Goal: Information Seeking & Learning: Find specific page/section

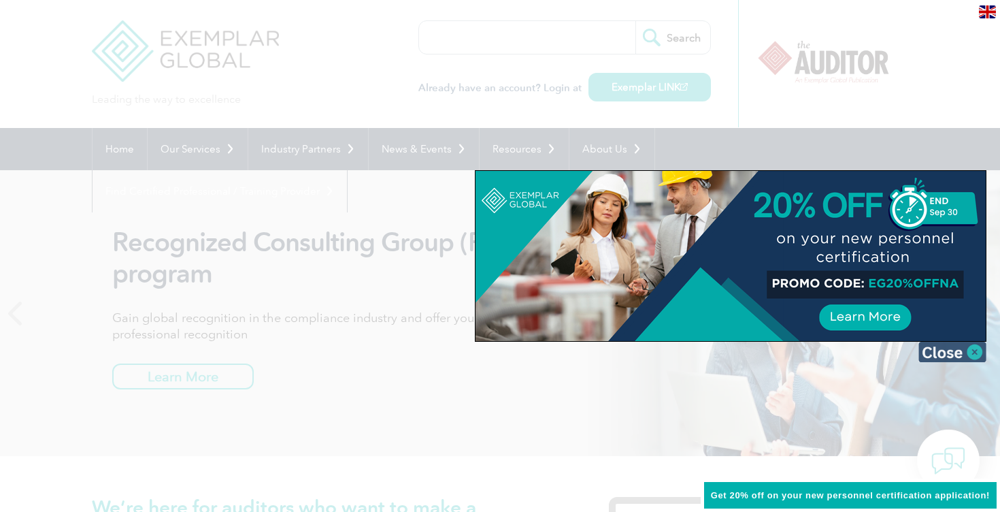
click at [975, 352] on img at bounding box center [953, 352] width 68 height 20
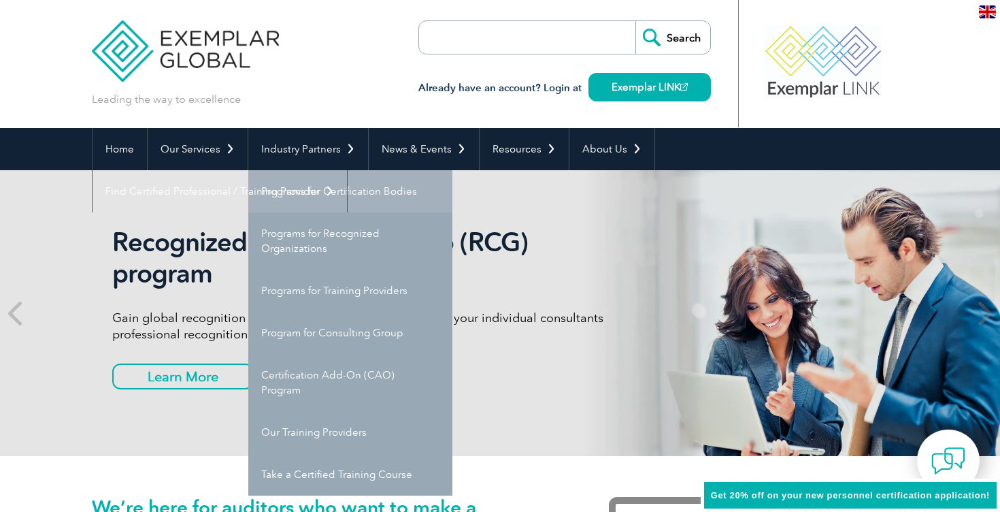
click at [301, 198] on link "Programs for Certification Bodies" at bounding box center [350, 191] width 204 height 42
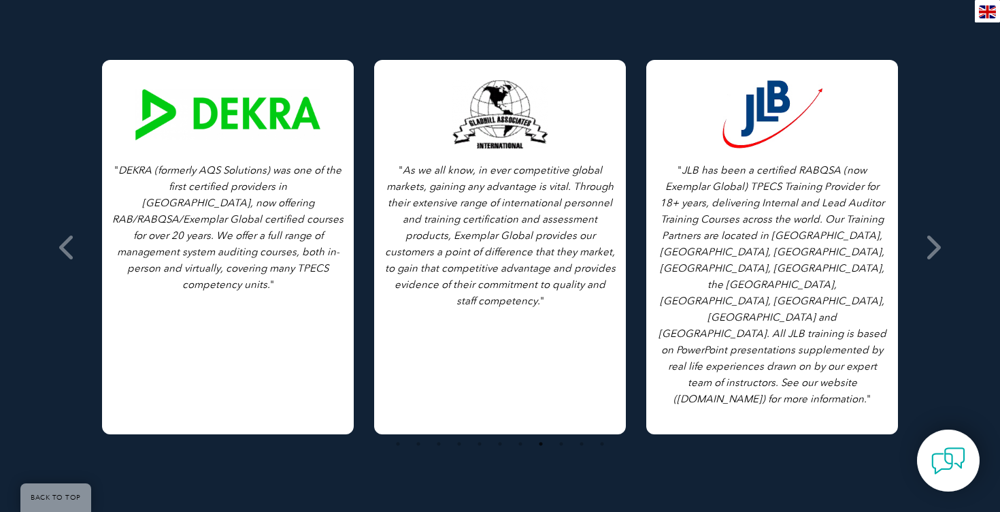
scroll to position [1934, 0]
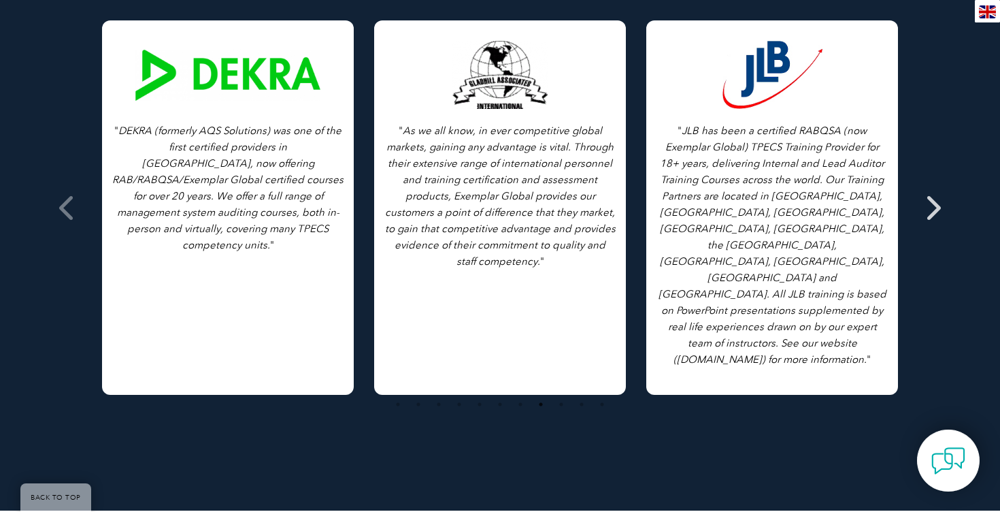
click at [929, 208] on icon at bounding box center [932, 208] width 17 height 0
click at [937, 208] on icon at bounding box center [932, 208] width 17 height 0
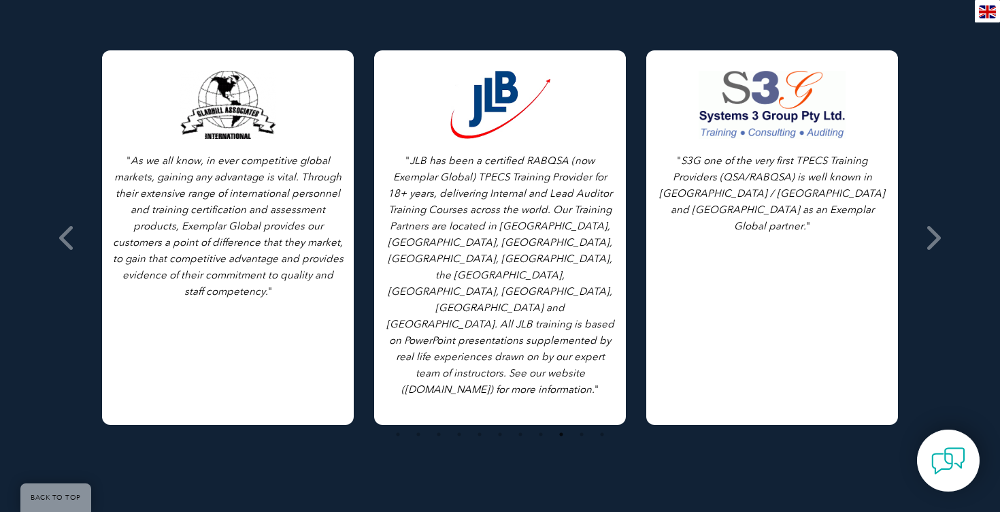
scroll to position [1908, 0]
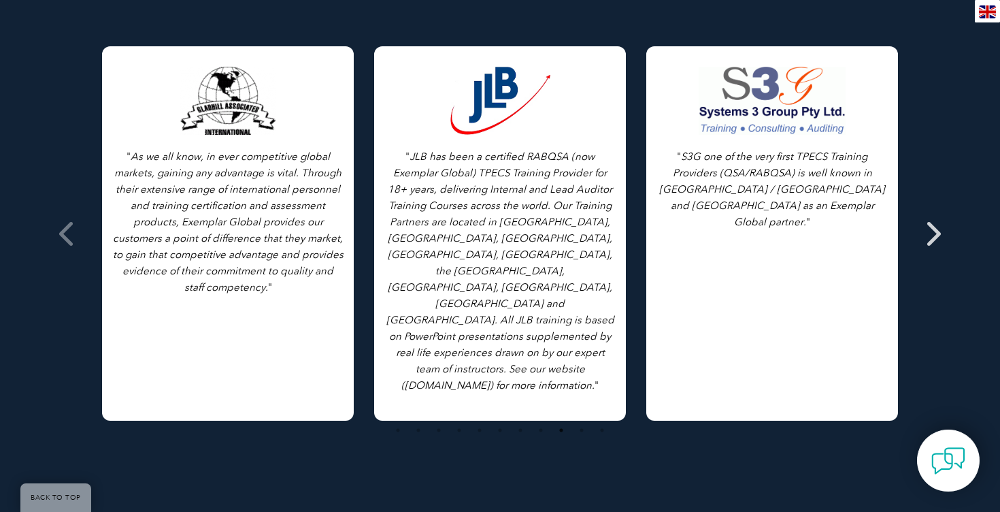
click at [932, 233] on icon at bounding box center [932, 233] width 17 height 0
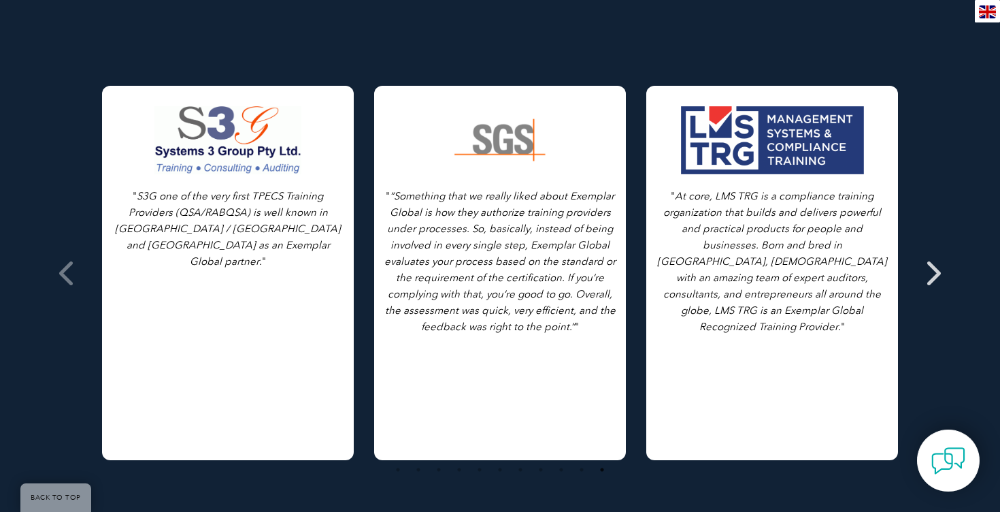
scroll to position [1837, 0]
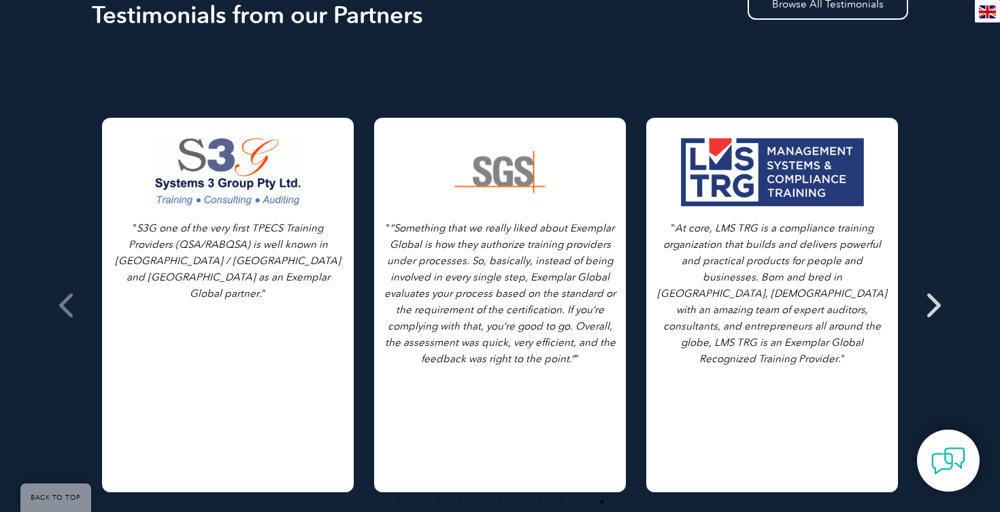
click at [934, 305] on icon at bounding box center [932, 305] width 17 height 0
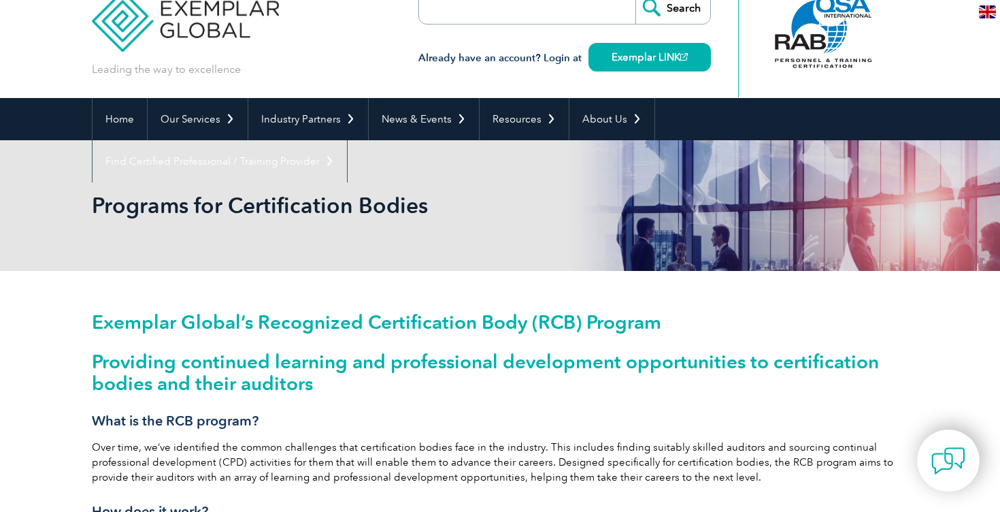
scroll to position [0, 0]
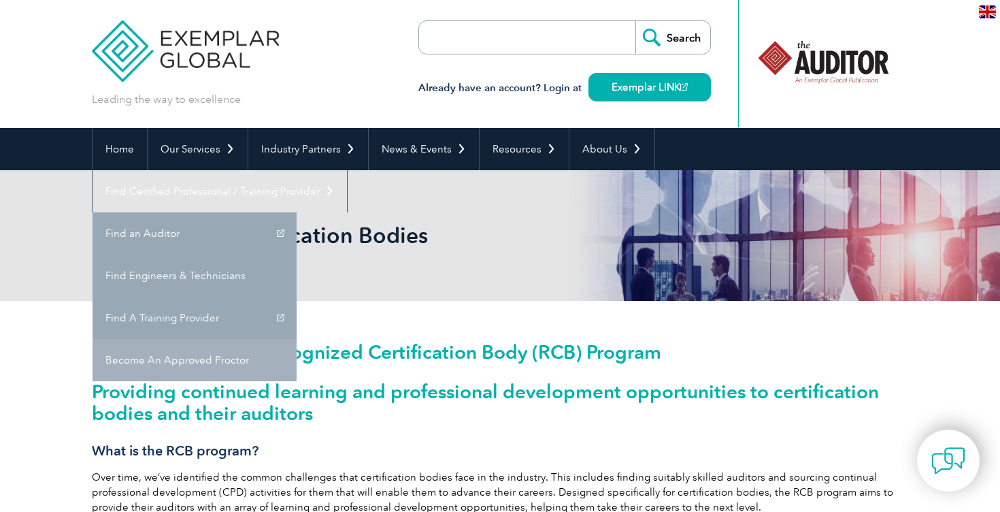
click at [297, 339] on link "Become An Approved Proctor" at bounding box center [195, 360] width 204 height 42
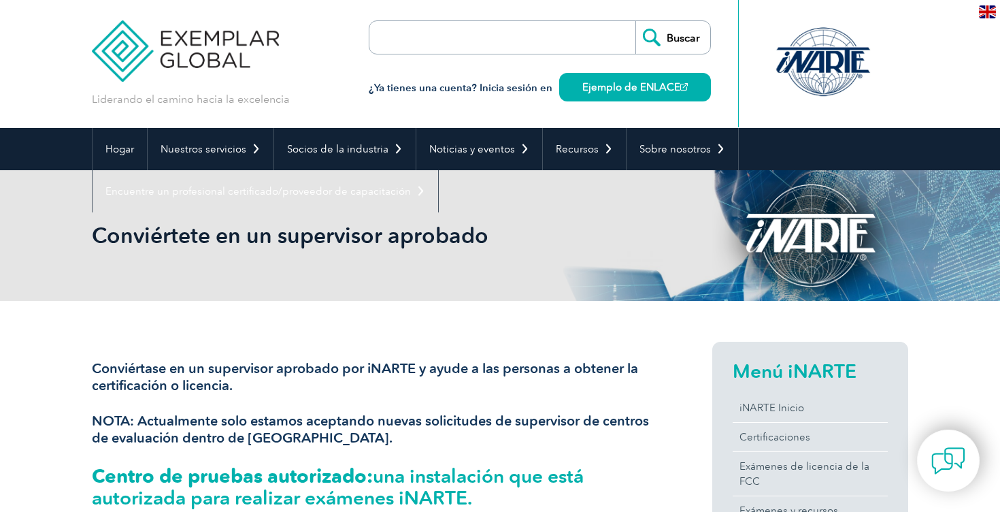
click at [606, 422] on font "NOTA: Actualmente solo estamos aceptando nuevas solicitudes de supervisor de ce…" at bounding box center [370, 428] width 557 height 33
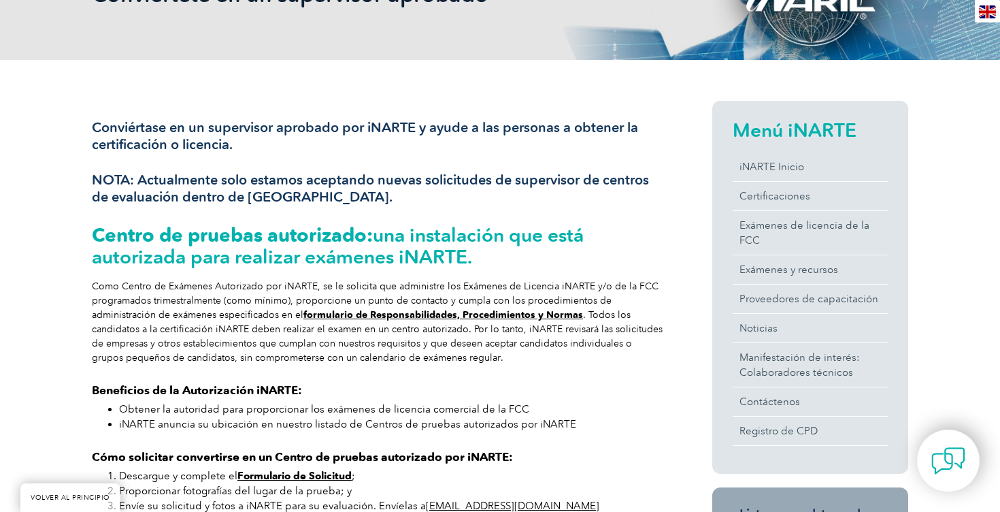
scroll to position [268, 0]
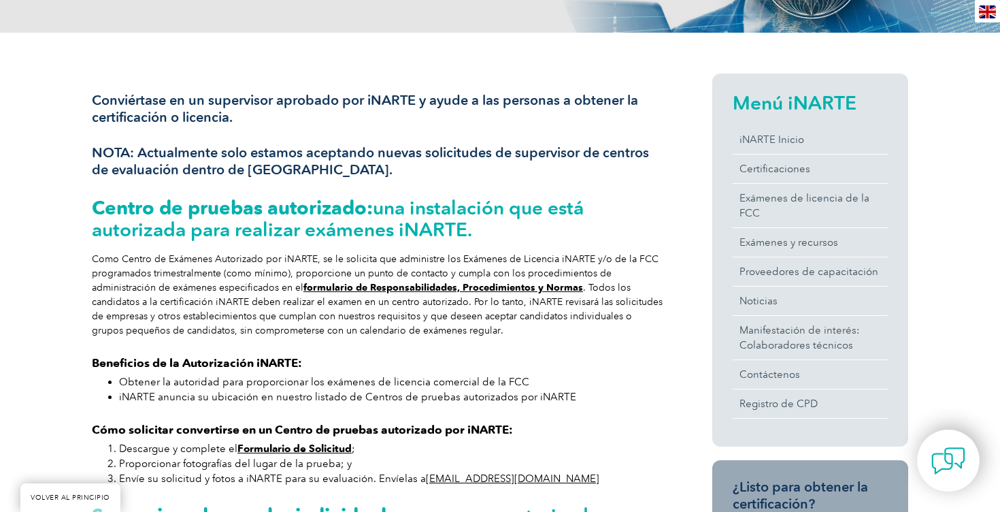
drag, startPoint x: 384, startPoint y: 169, endPoint x: 76, endPoint y: 157, distance: 308.5
click at [76, 157] on div "Conviértase en un supervisor aprobado por iNARTE y ayude a las personas a obten…" at bounding box center [500, 450] width 1000 height 834
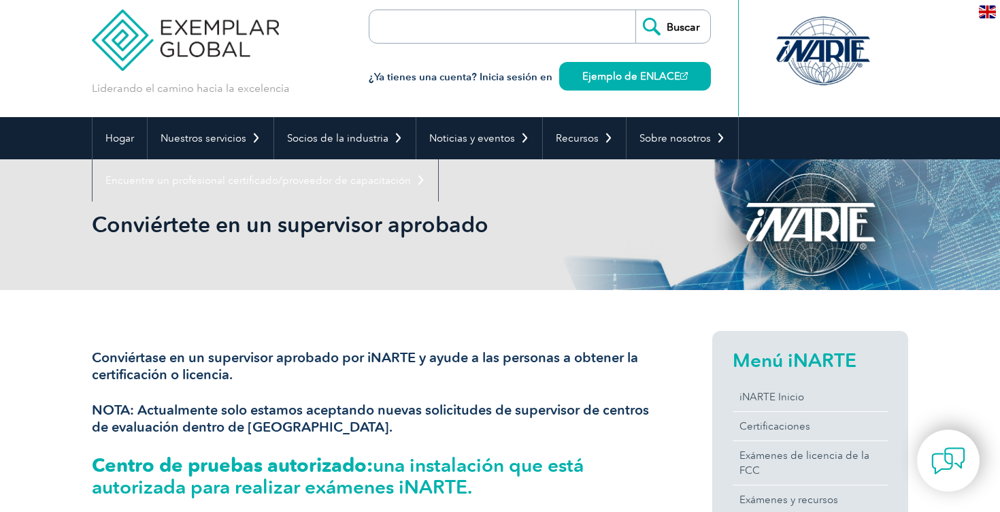
scroll to position [0, 0]
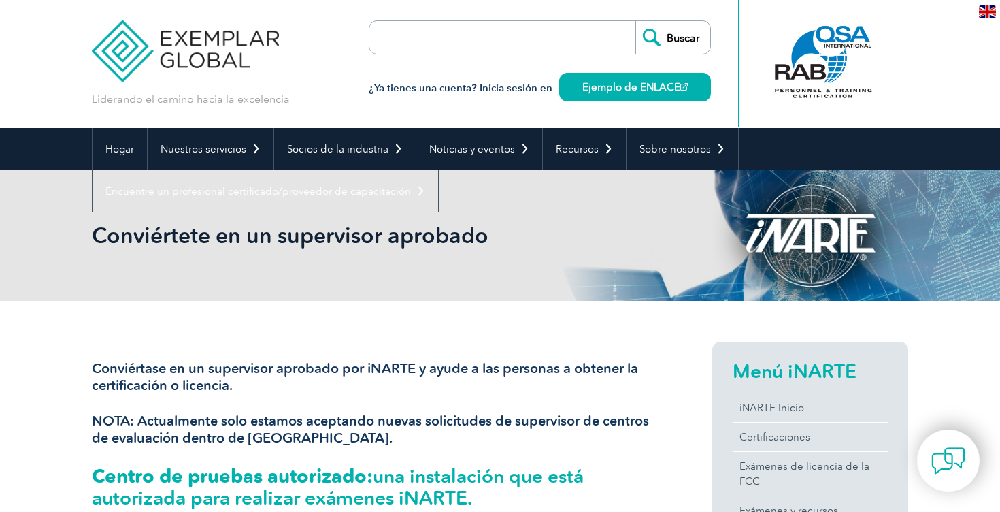
click at [712, 111] on div "Liderando el camino hacia la excelencia" at bounding box center [500, 64] width 817 height 128
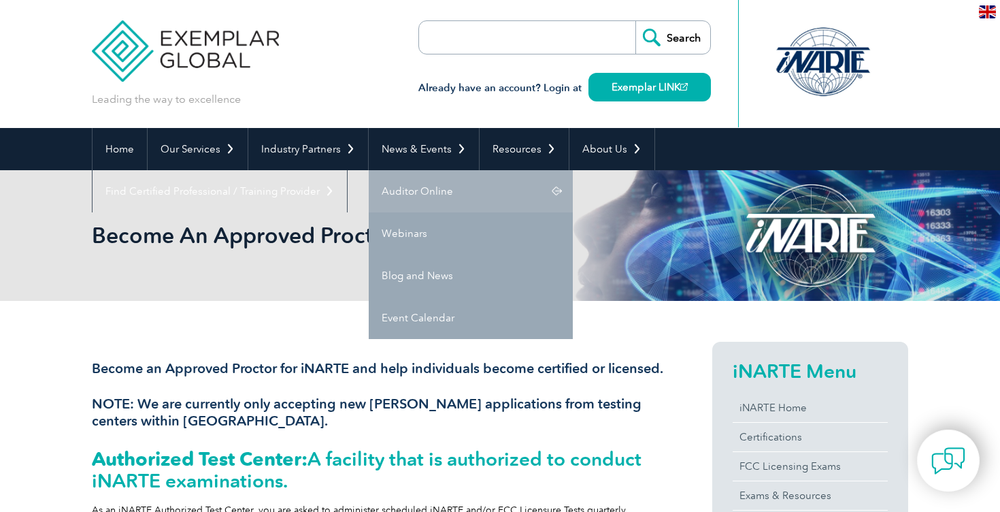
click at [427, 193] on link "Auditor Online" at bounding box center [471, 191] width 204 height 42
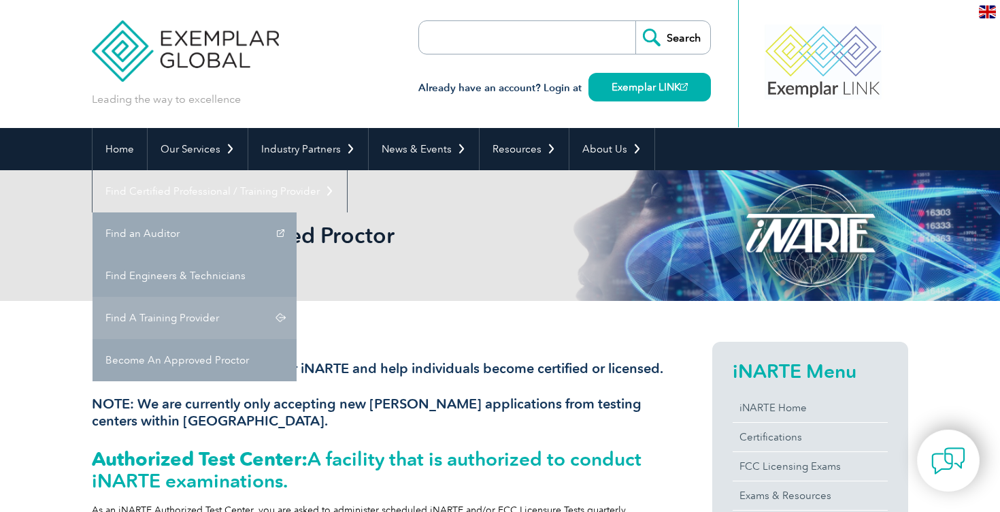
click at [297, 297] on link "Find A Training Provider" at bounding box center [195, 318] width 204 height 42
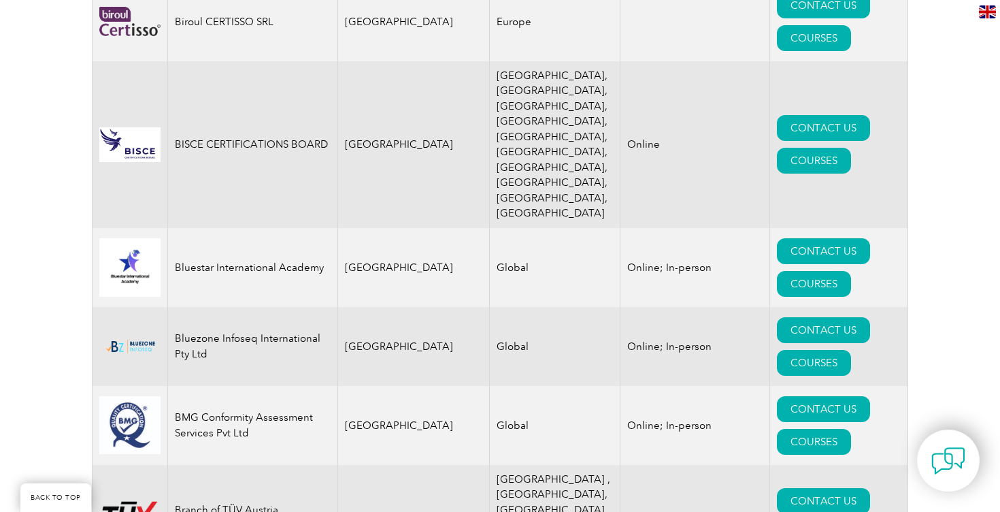
scroll to position [3019, 0]
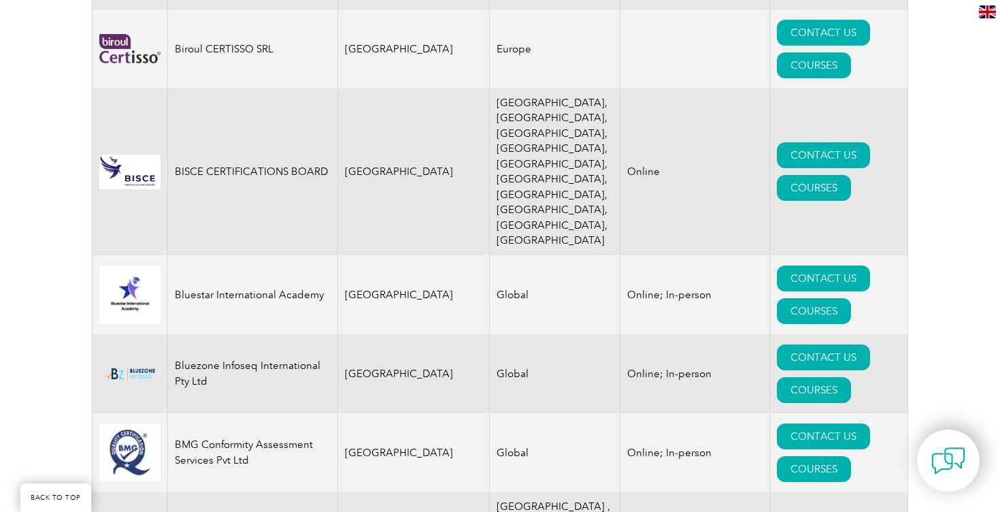
drag, startPoint x: 172, startPoint y: 270, endPoint x: 281, endPoint y: 282, distance: 109.6
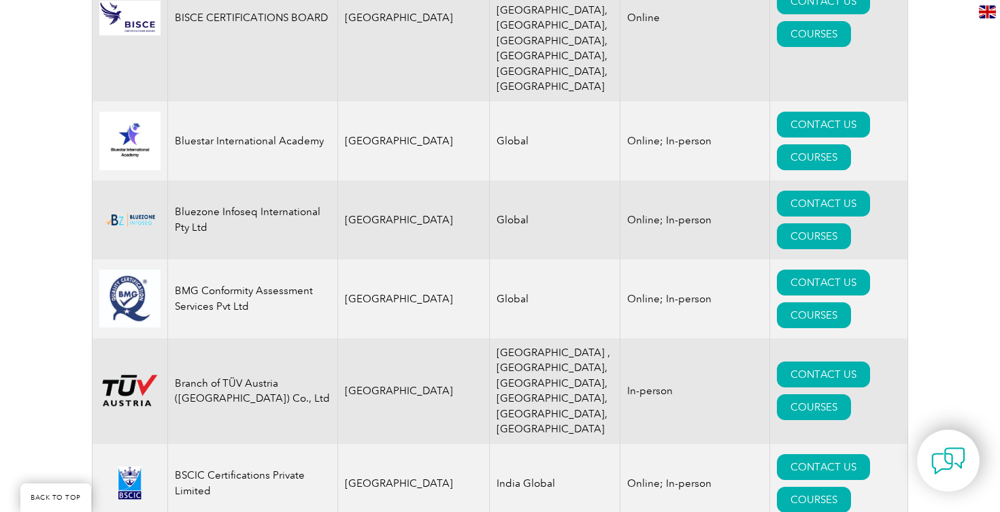
scroll to position [3198, 0]
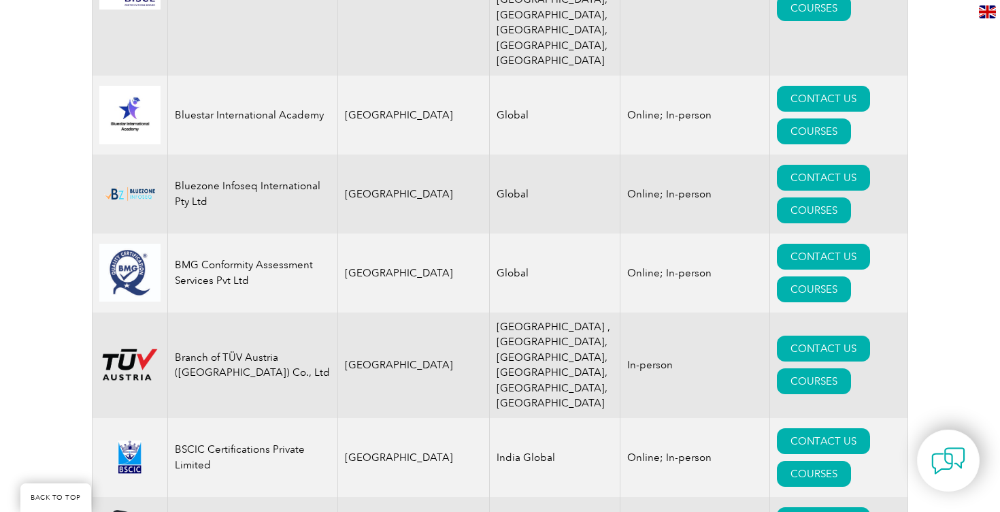
drag, startPoint x: 209, startPoint y: 163, endPoint x: 174, endPoint y: 145, distance: 39.0
drag, startPoint x: 216, startPoint y: 178, endPoint x: 174, endPoint y: 146, distance: 52.8
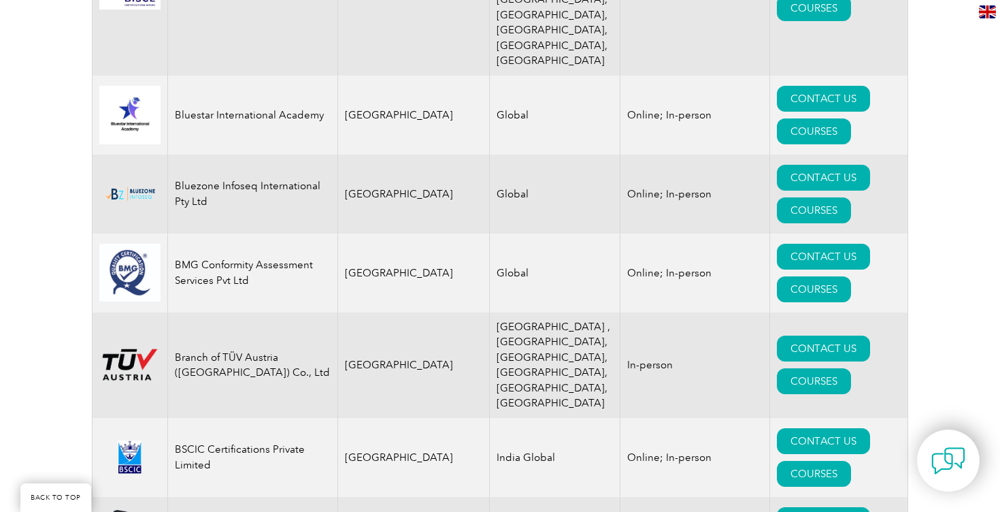
drag, startPoint x: 333, startPoint y: 219, endPoint x: 174, endPoint y: 218, distance: 159.2
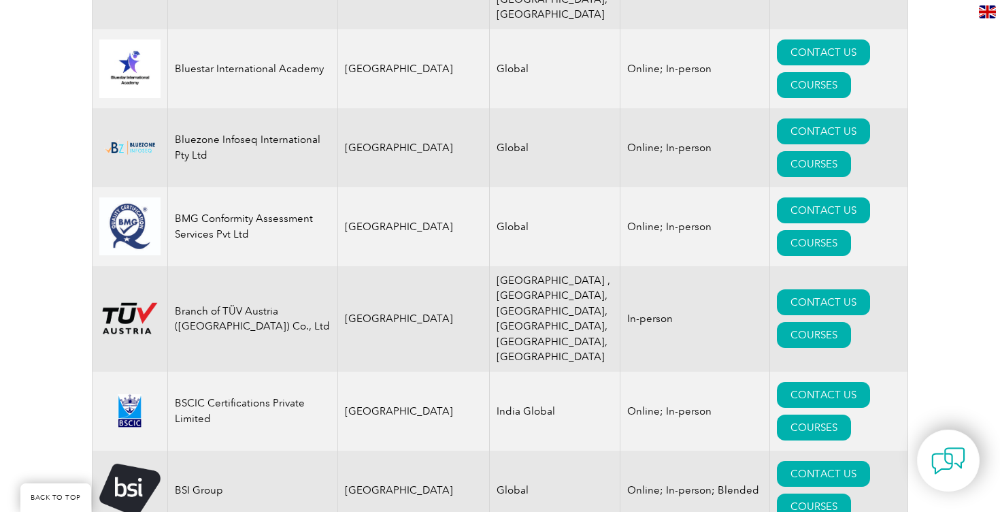
drag, startPoint x: 312, startPoint y: 375, endPoint x: 174, endPoint y: 370, distance: 138.2
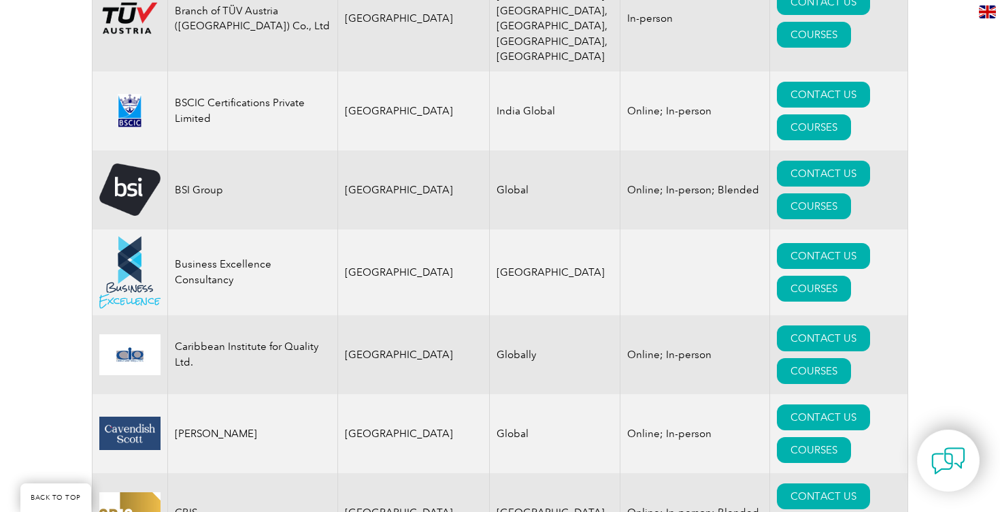
scroll to position [3546, 0]
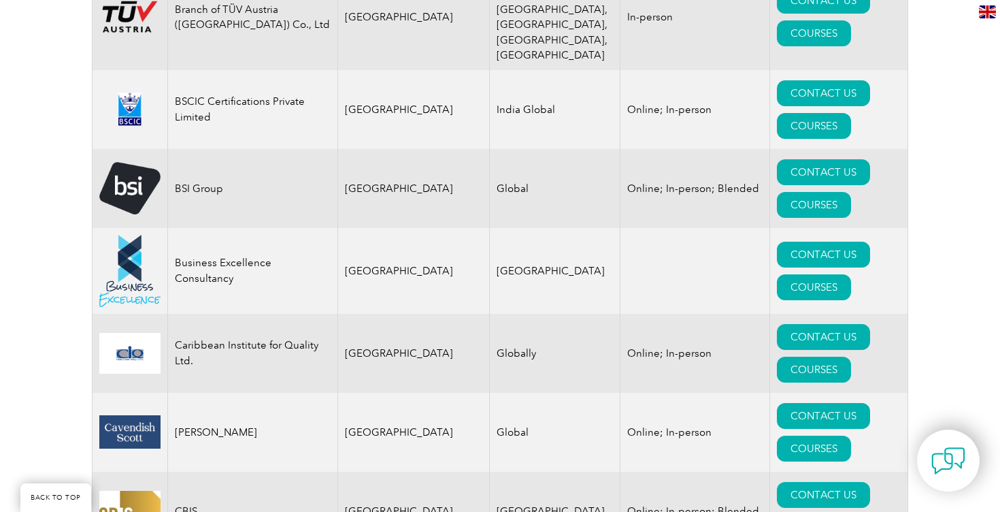
drag, startPoint x: 265, startPoint y: 355, endPoint x: 178, endPoint y: 347, distance: 88.1
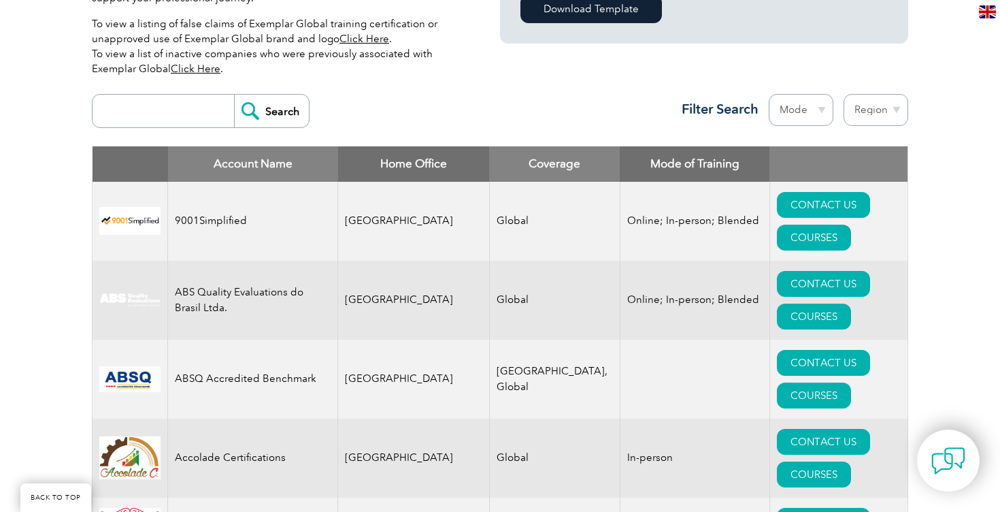
scroll to position [446, 0]
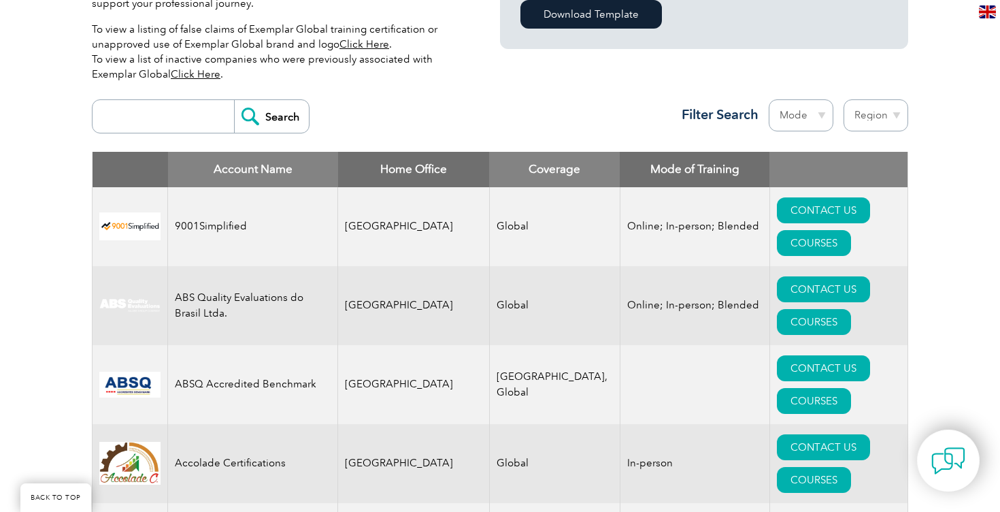
click at [902, 118] on select "Region Australia Bahrain Bangladesh Brazil Canada Colombia Dominican Republic E…" at bounding box center [876, 115] width 65 height 32
select select "[GEOGRAPHIC_DATA]"
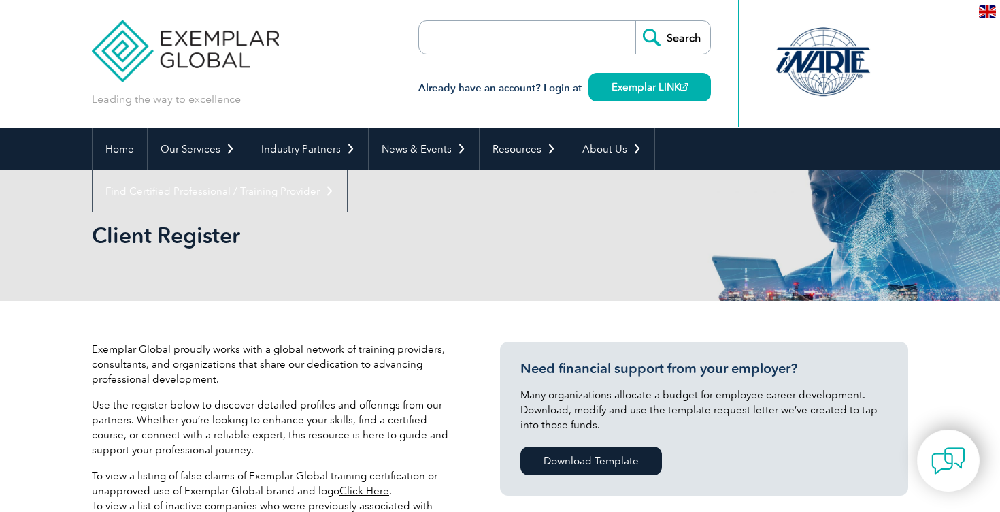
select select "[GEOGRAPHIC_DATA]"
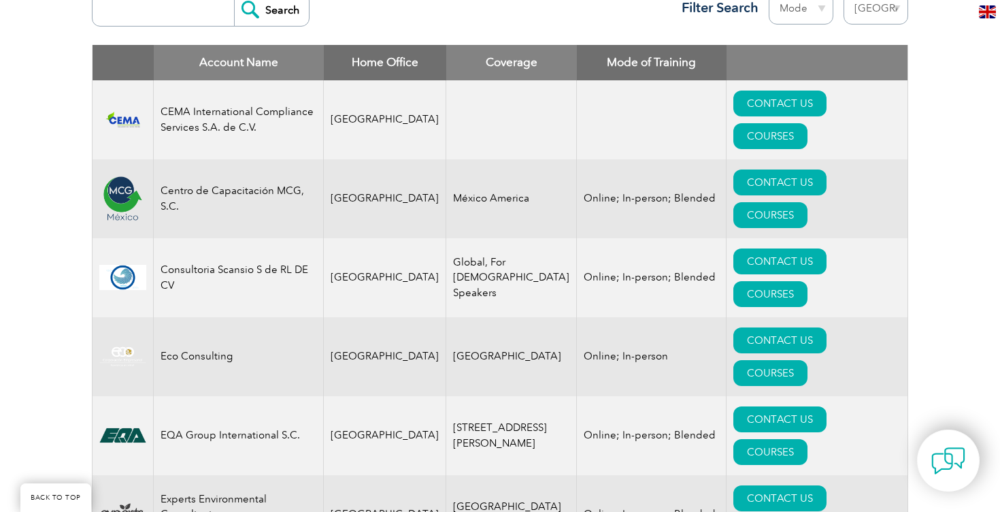
scroll to position [579, 0]
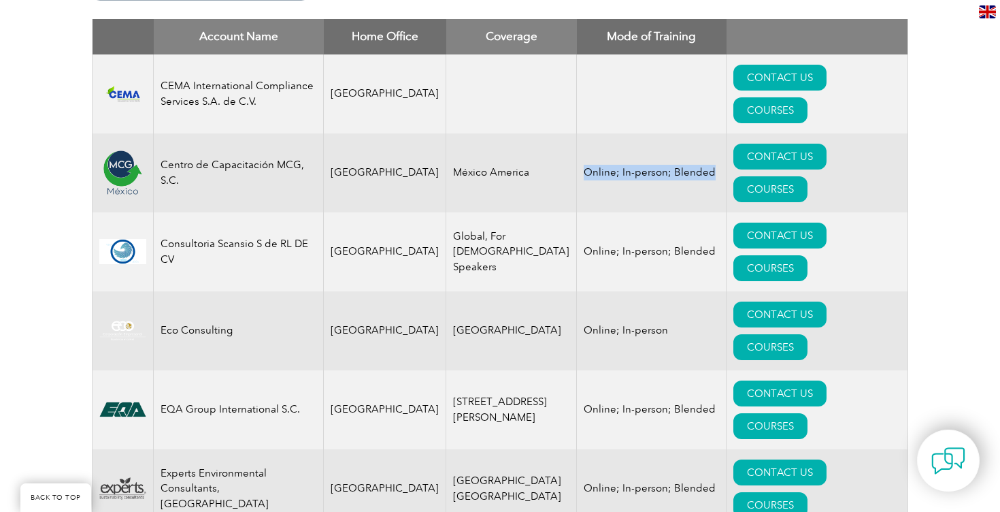
drag, startPoint x: 535, startPoint y: 129, endPoint x: 666, endPoint y: 136, distance: 130.9
click at [666, 136] on td "Online; In-person; Blended" at bounding box center [652, 172] width 150 height 79
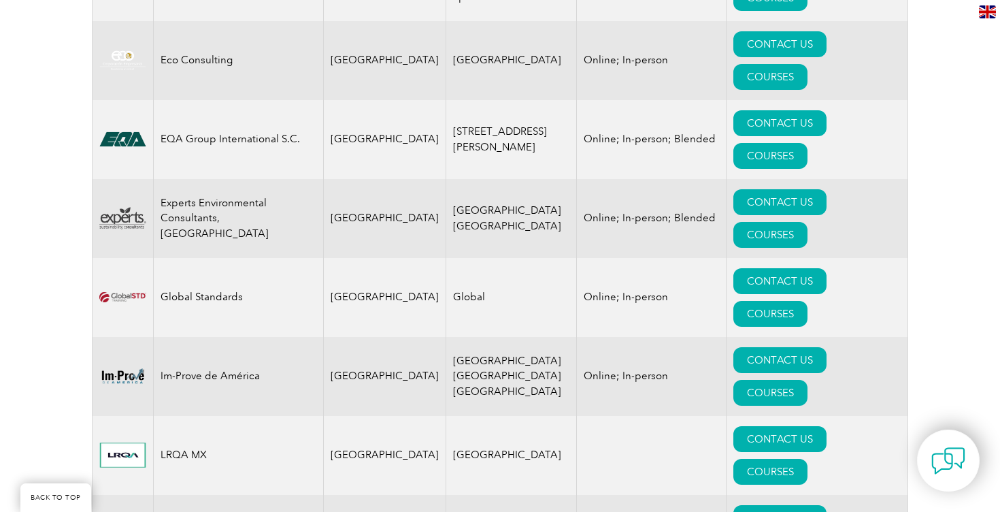
scroll to position [861, 0]
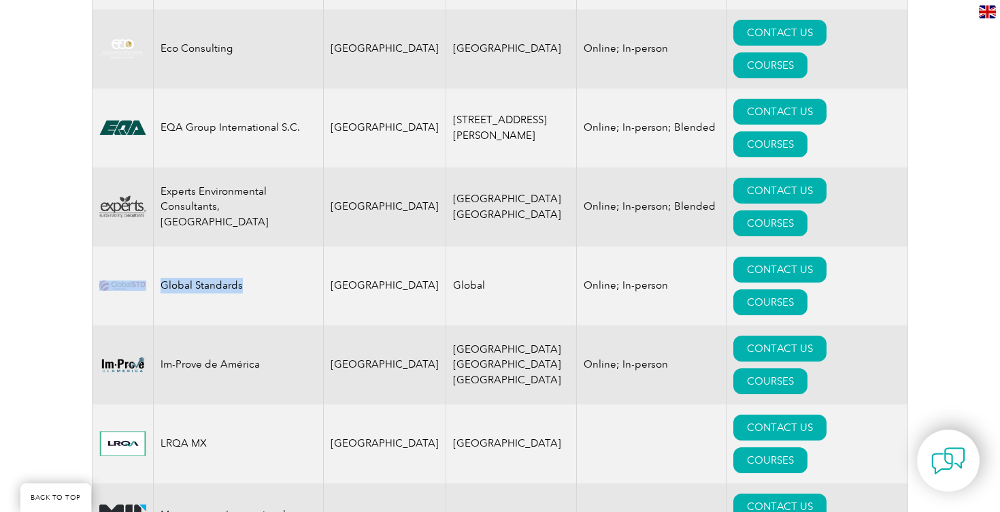
drag, startPoint x: 251, startPoint y: 150, endPoint x: 99, endPoint y: 138, distance: 152.2
click at [99, 246] on tr "Global Standards Mexico Global Online; In-person CONTACT US COURSES" at bounding box center [501, 285] width 816 height 79
click at [252, 246] on td "Global Standards" at bounding box center [239, 285] width 170 height 79
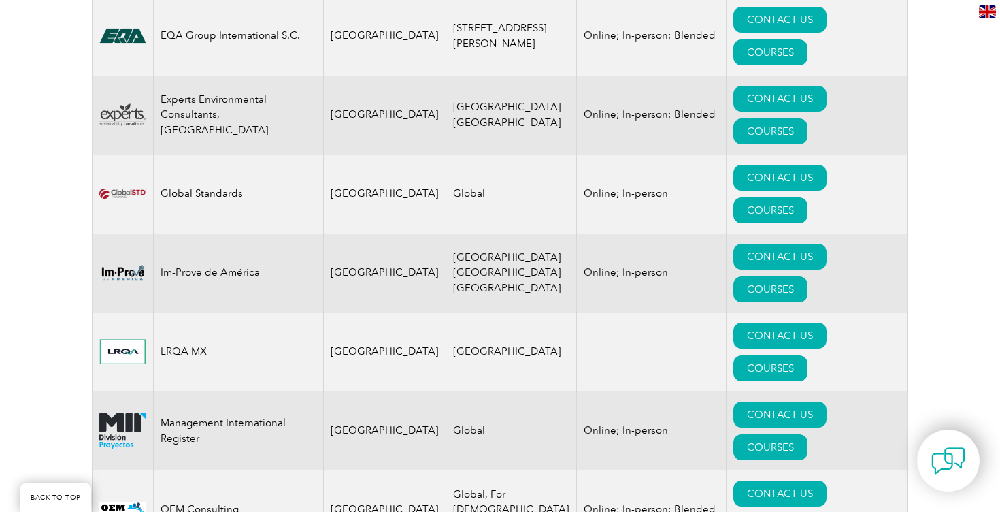
scroll to position [959, 0]
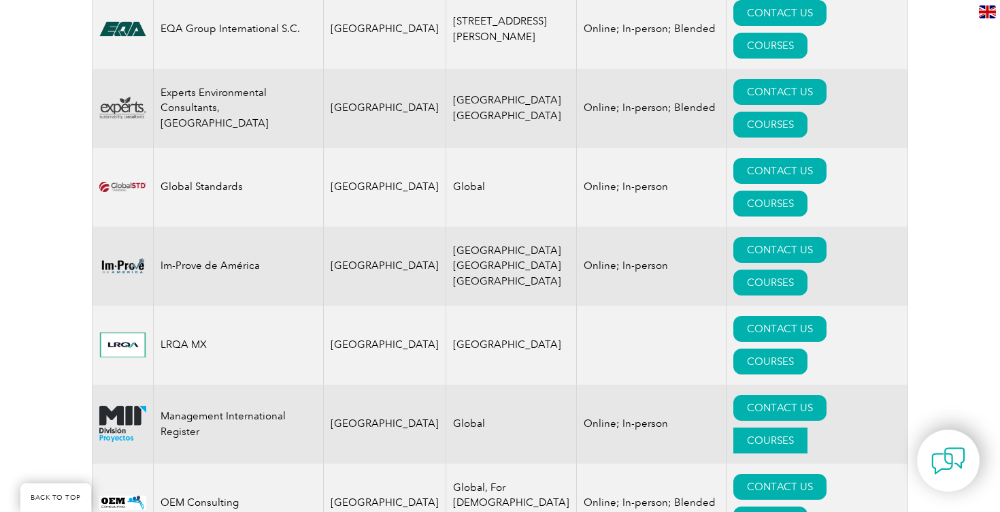
click at [808, 427] on link "COURSES" at bounding box center [771, 440] width 74 height 26
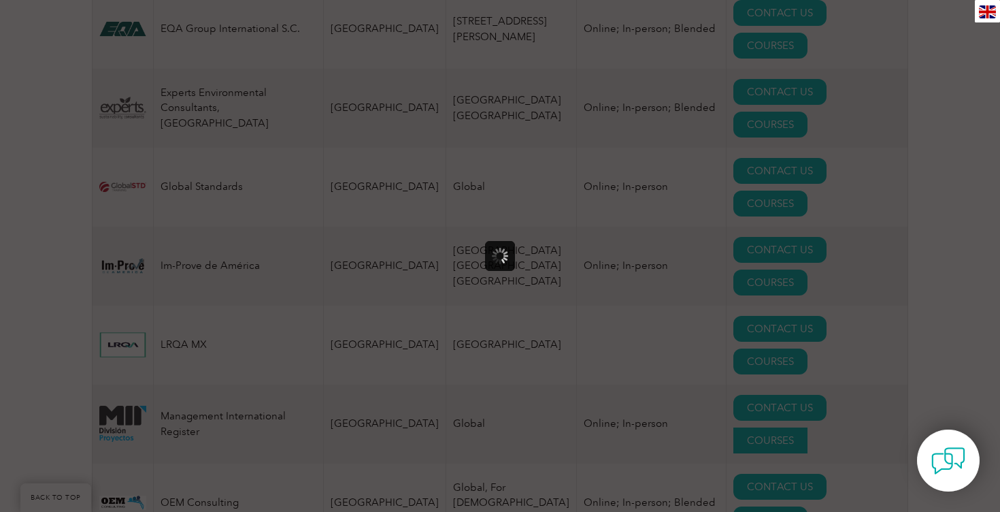
scroll to position [0, 0]
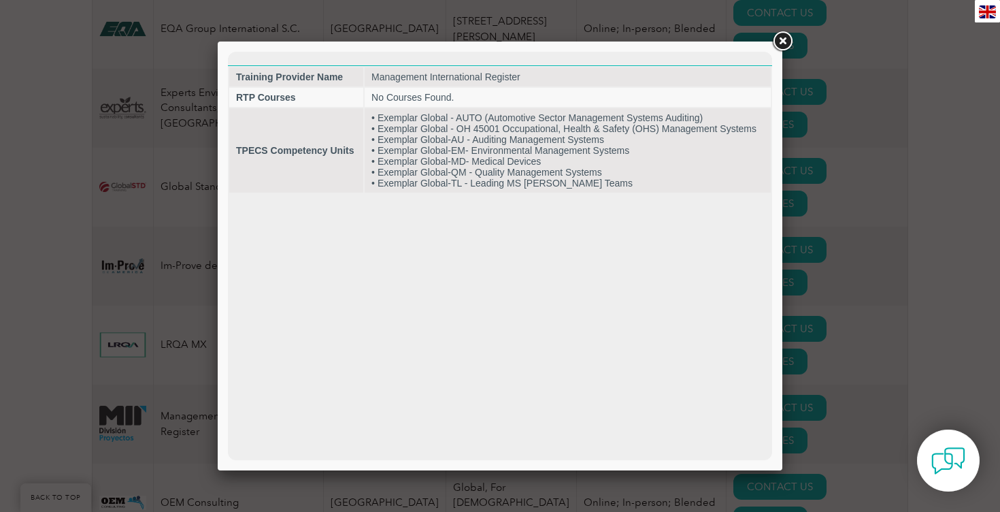
click at [781, 43] on link at bounding box center [782, 41] width 24 height 24
